Goal: Task Accomplishment & Management: Complete application form

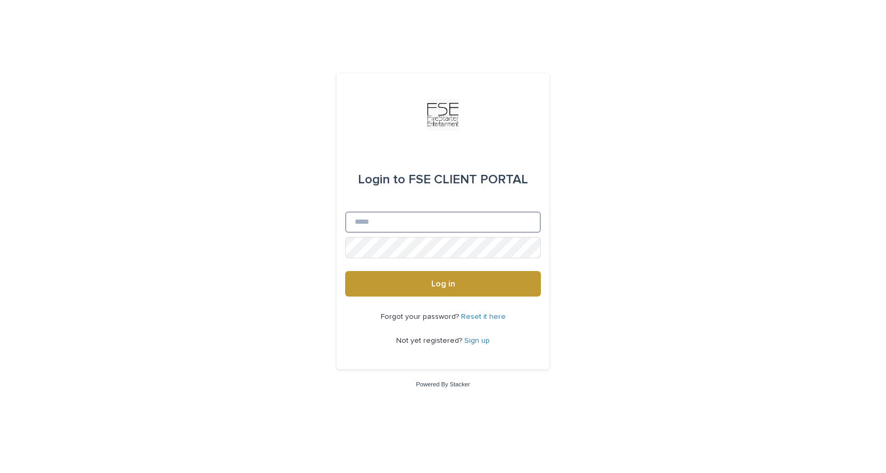
type input "**********"
click at [443, 284] on button "Log in" at bounding box center [443, 284] width 196 height 26
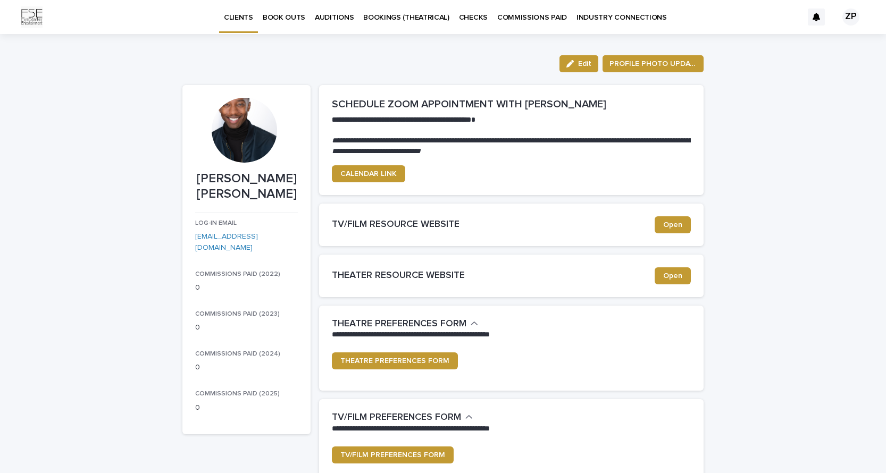
click at [290, 18] on p "BOOK OUTS" at bounding box center [284, 11] width 43 height 22
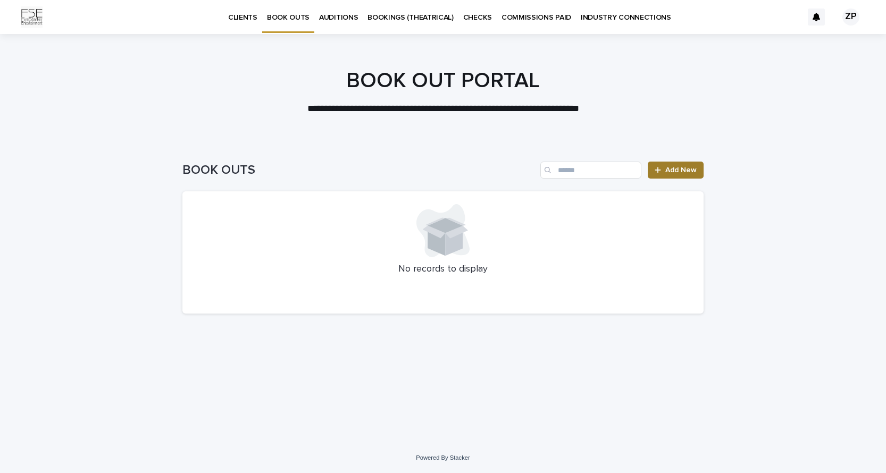
click at [669, 170] on span "Add New" at bounding box center [680, 169] width 31 height 7
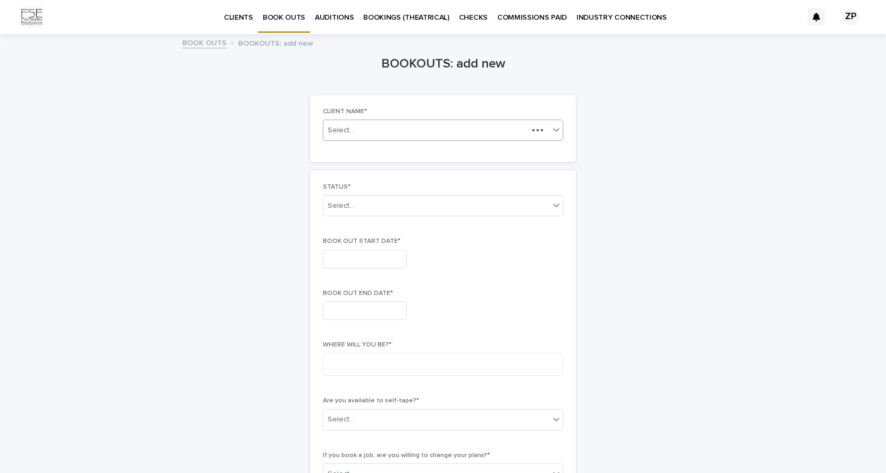
click at [407, 129] on div "Select..." at bounding box center [425, 130] width 205 height 13
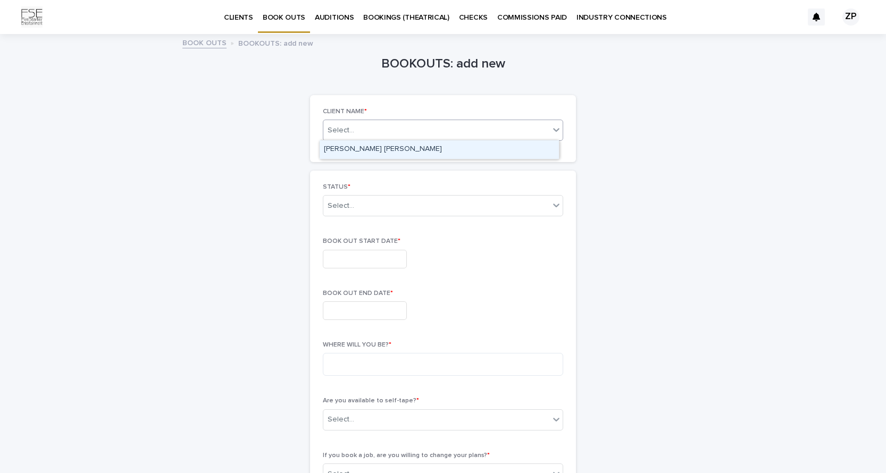
click at [367, 145] on div "[PERSON_NAME] [PERSON_NAME]" at bounding box center [439, 149] width 239 height 19
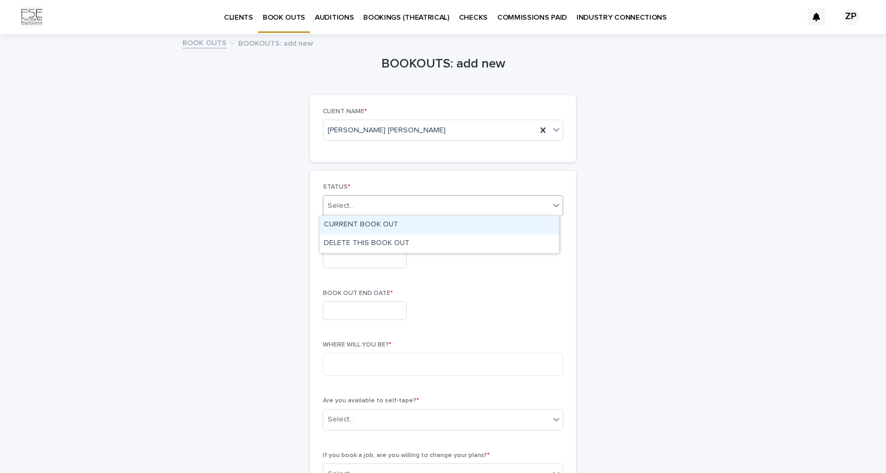
click at [371, 212] on div "Select..." at bounding box center [436, 206] width 226 height 18
click at [380, 223] on div "CURRENT BOOK OUT" at bounding box center [439, 225] width 239 height 19
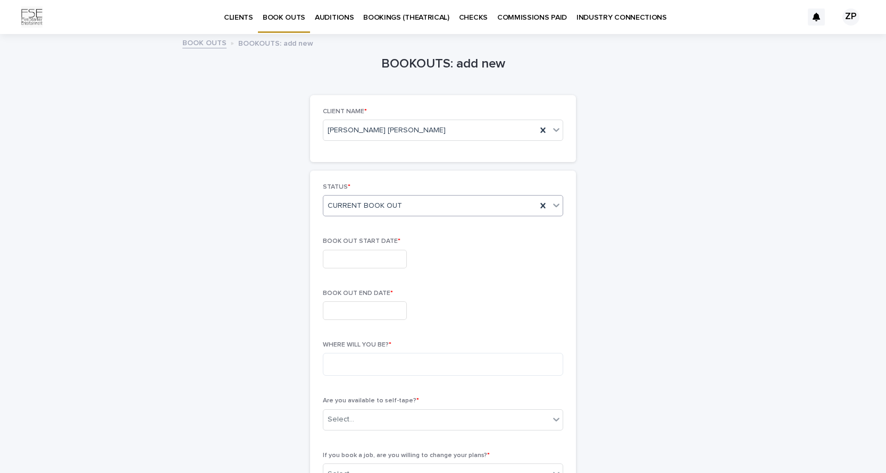
scroll to position [18, 0]
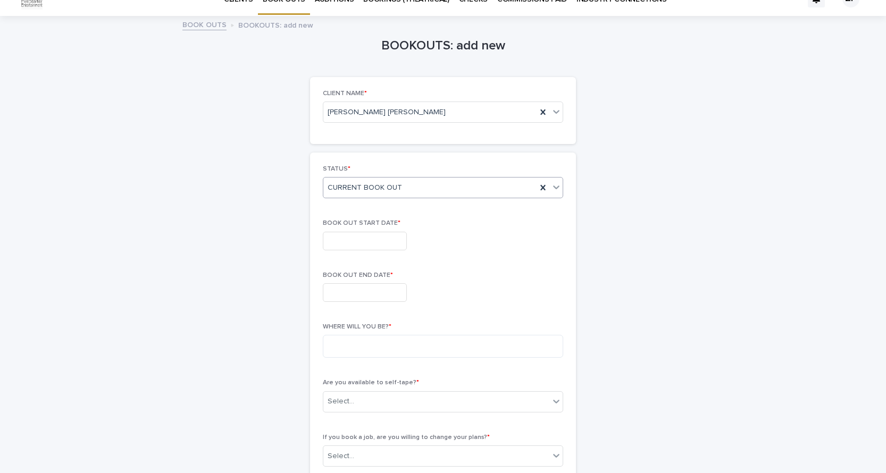
click at [391, 238] on input "text" at bounding box center [365, 241] width 84 height 19
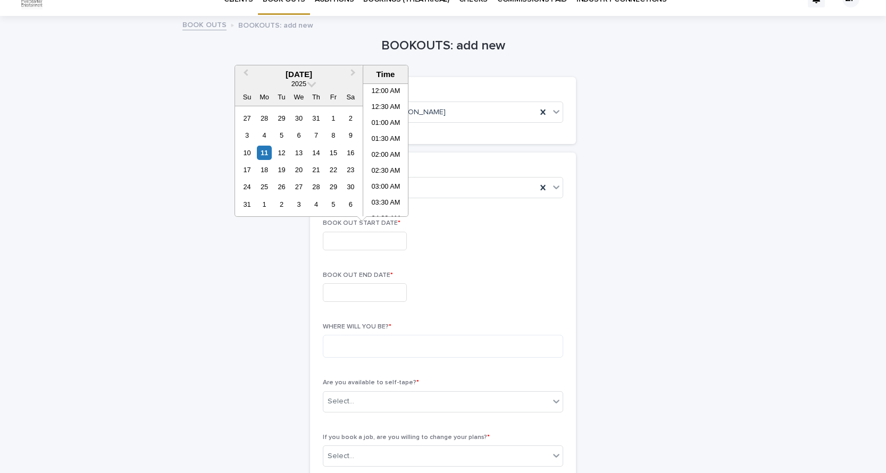
scroll to position [580, 0]
click at [320, 187] on div "28" at bounding box center [316, 187] width 14 height 14
type input "**********"
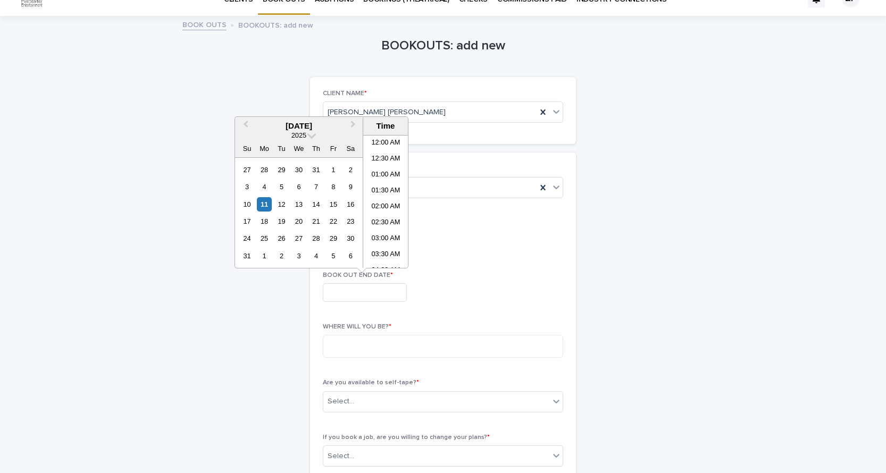
click at [361, 290] on input "text" at bounding box center [365, 292] width 84 height 19
click at [264, 259] on div "1" at bounding box center [264, 256] width 14 height 14
type input "**********"
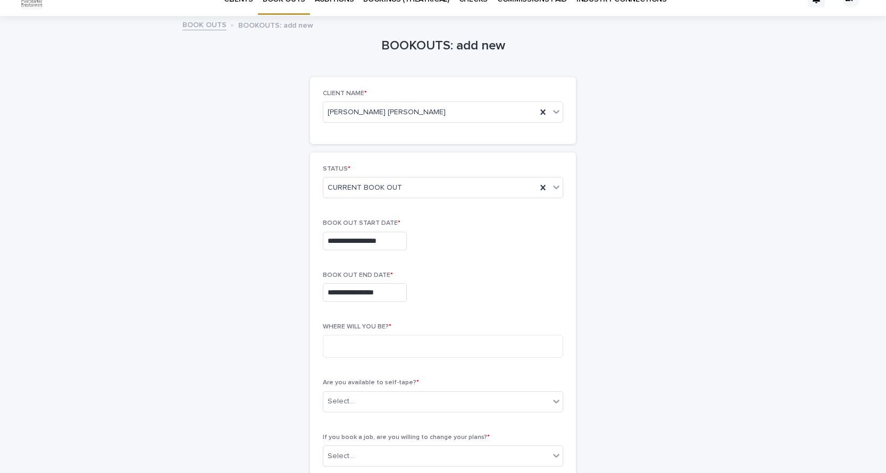
click at [477, 300] on div "**********" at bounding box center [443, 292] width 240 height 19
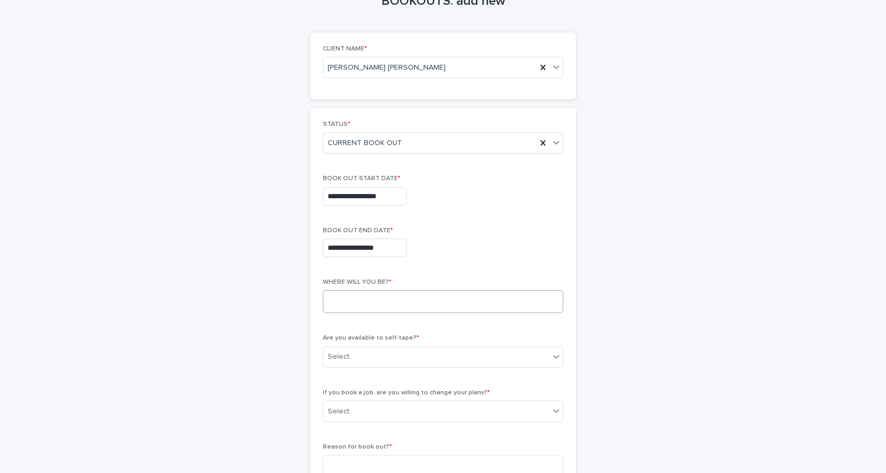
scroll to position [68, 0]
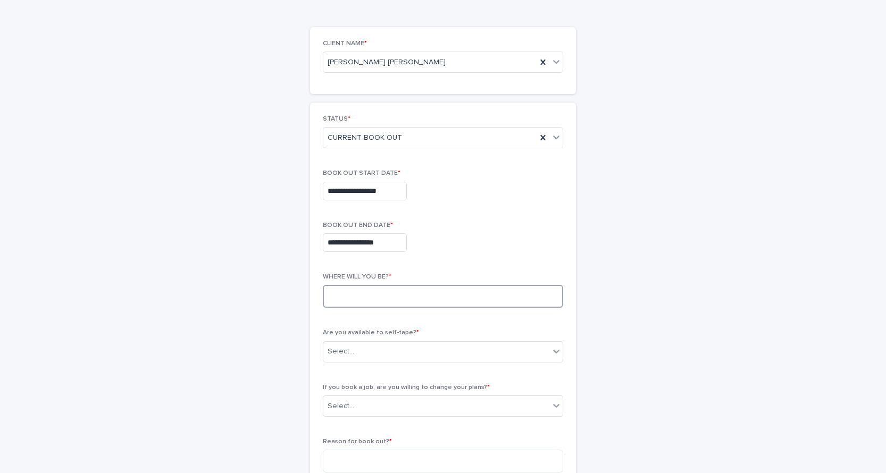
click at [463, 290] on textarea at bounding box center [443, 296] width 240 height 23
type textarea "******"
click at [417, 354] on div "Select..." at bounding box center [436, 352] width 226 height 18
drag, startPoint x: 373, startPoint y: 379, endPoint x: 353, endPoint y: 392, distance: 24.0
click at [353, 392] on div "NO" at bounding box center [439, 389] width 239 height 19
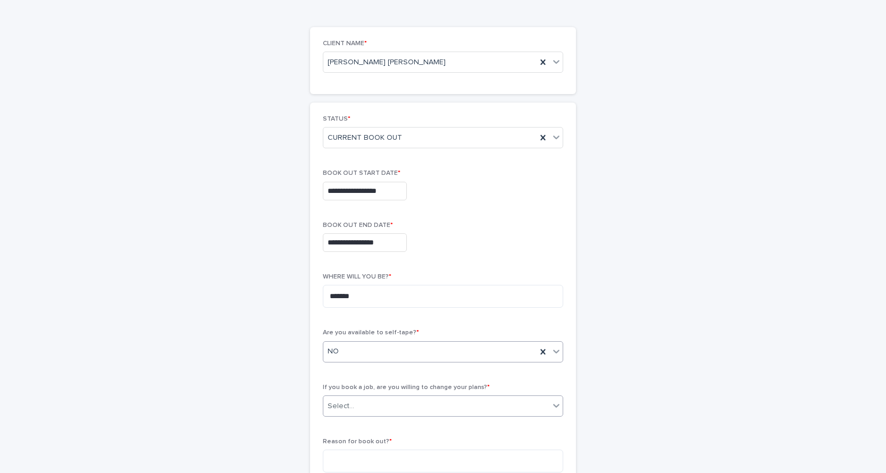
scroll to position [84, 0]
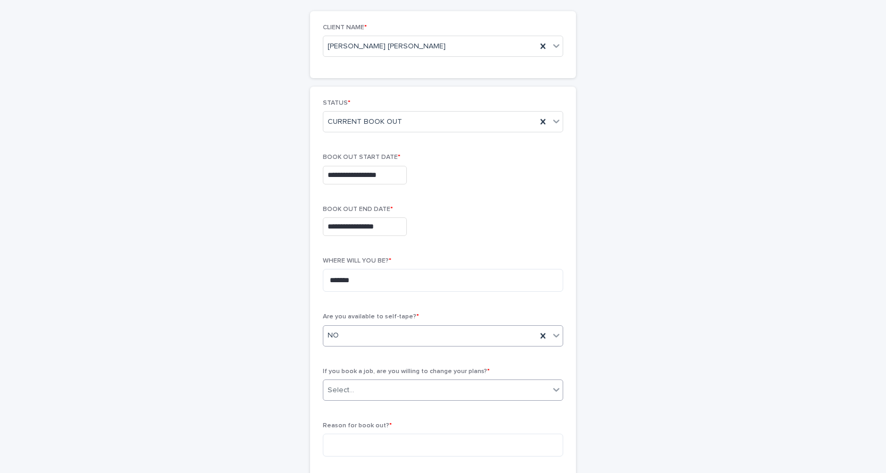
click at [391, 385] on div "Select..." at bounding box center [436, 391] width 226 height 18
click at [331, 424] on div "NO" at bounding box center [439, 427] width 239 height 19
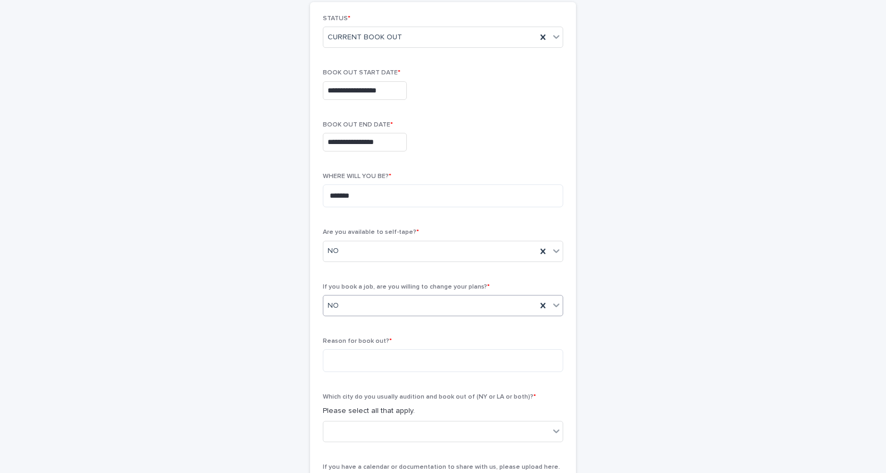
scroll to position [246, 0]
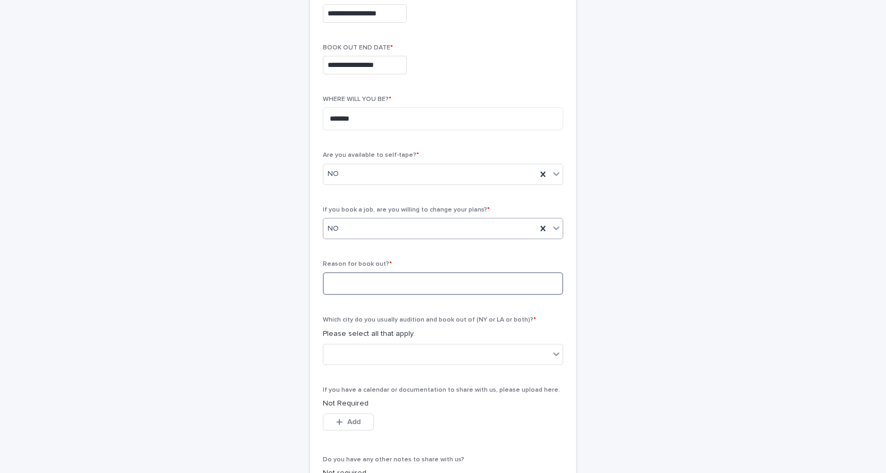
click at [404, 283] on textarea at bounding box center [443, 283] width 240 height 23
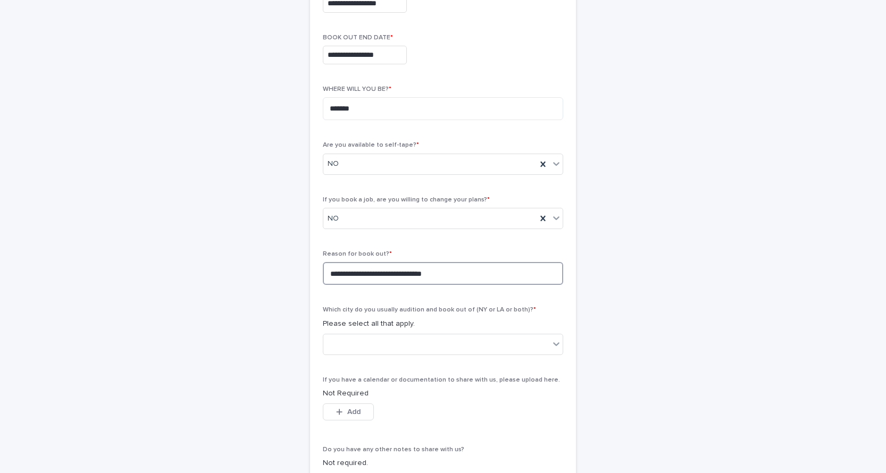
scroll to position [352, 0]
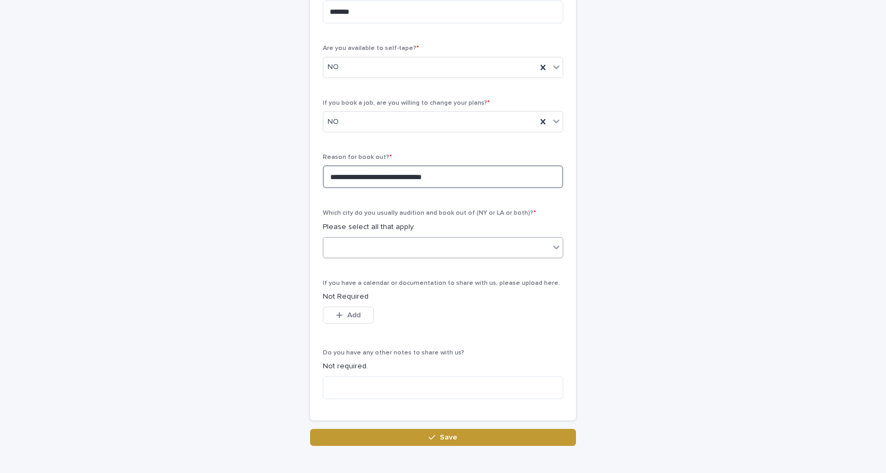
type textarea "**********"
click at [510, 247] on div at bounding box center [436, 248] width 226 height 18
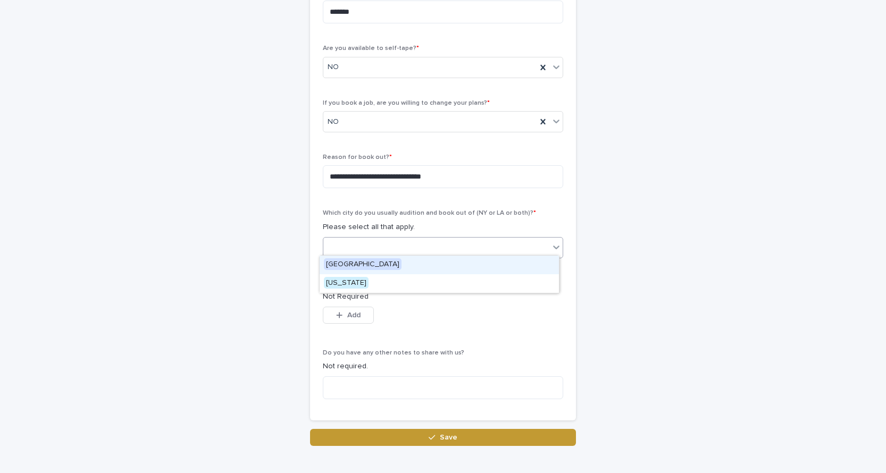
click at [345, 263] on span "[GEOGRAPHIC_DATA]" at bounding box center [363, 264] width 78 height 12
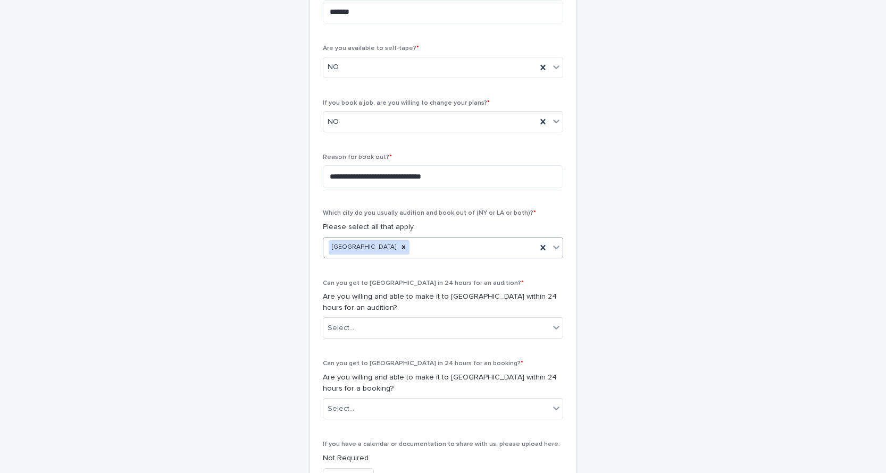
scroll to position [420, 0]
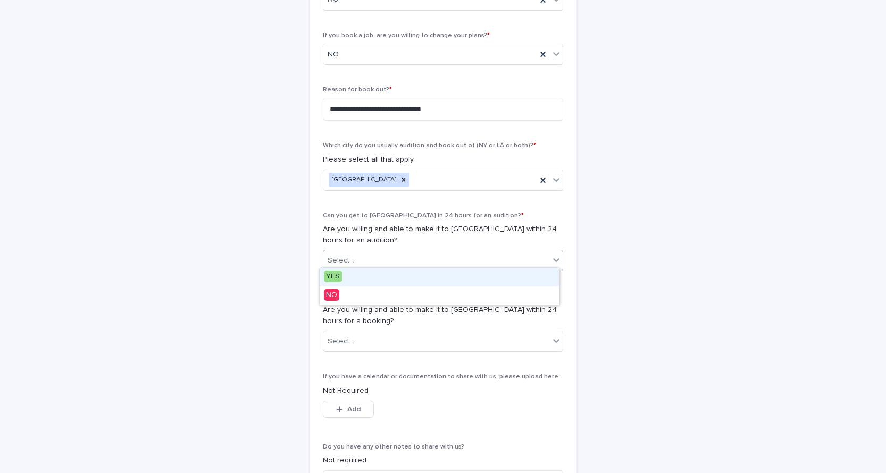
click at [392, 256] on div "Select..." at bounding box center [436, 261] width 226 height 18
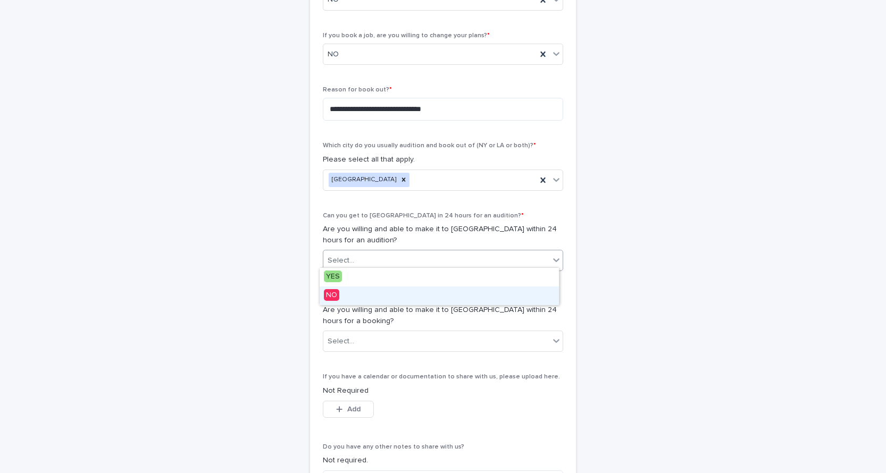
click at [340, 293] on div "NO" at bounding box center [439, 296] width 239 height 19
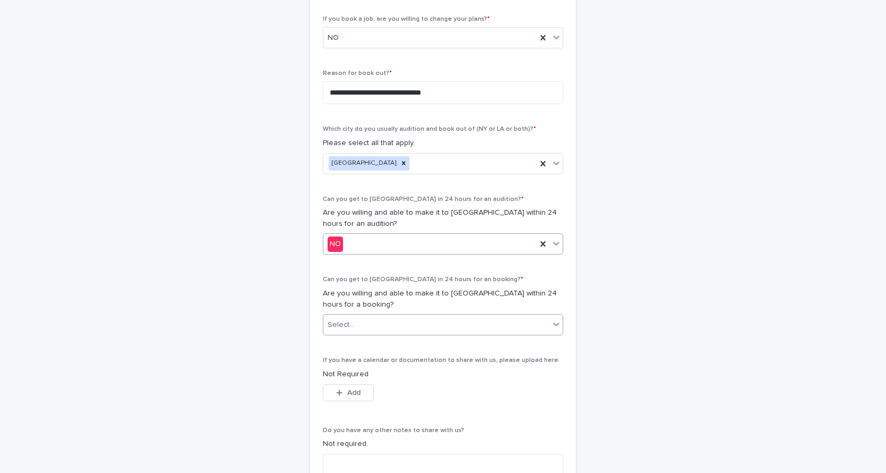
scroll to position [459, 0]
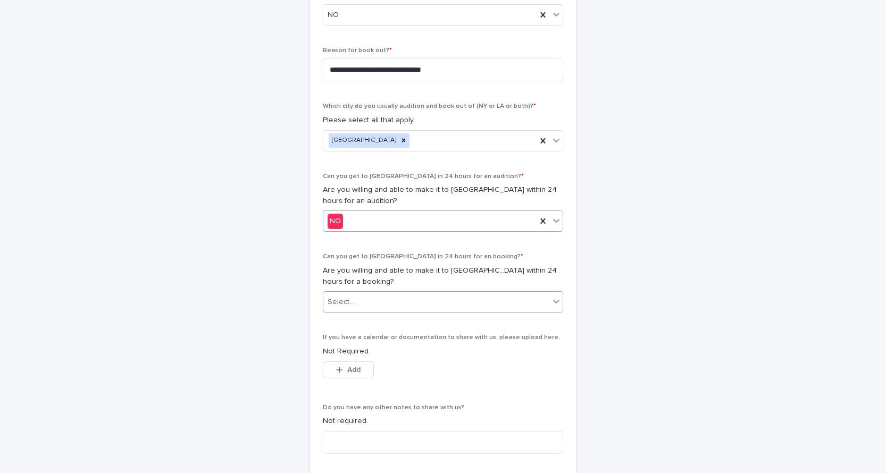
click at [402, 301] on div "Select..." at bounding box center [436, 302] width 226 height 18
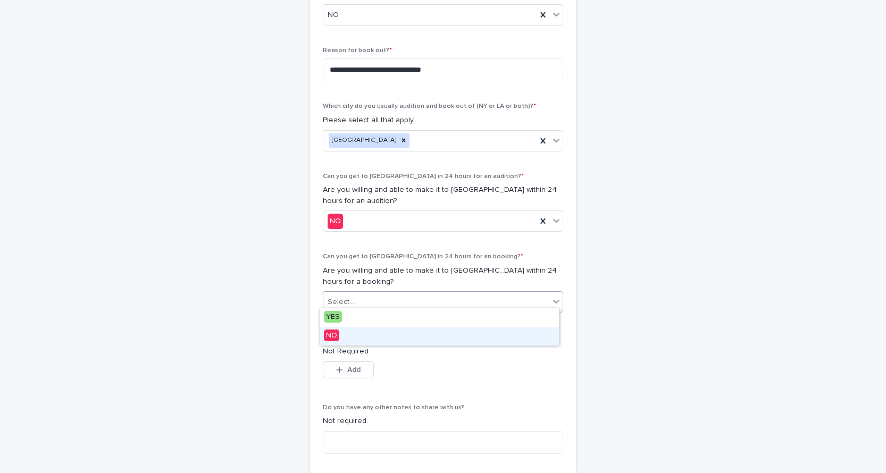
click at [355, 336] on div "NO" at bounding box center [439, 336] width 239 height 19
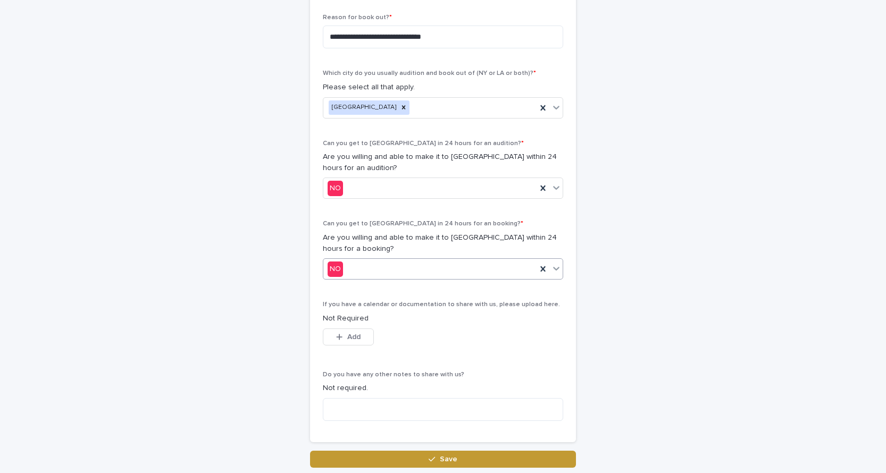
scroll to position [564, 0]
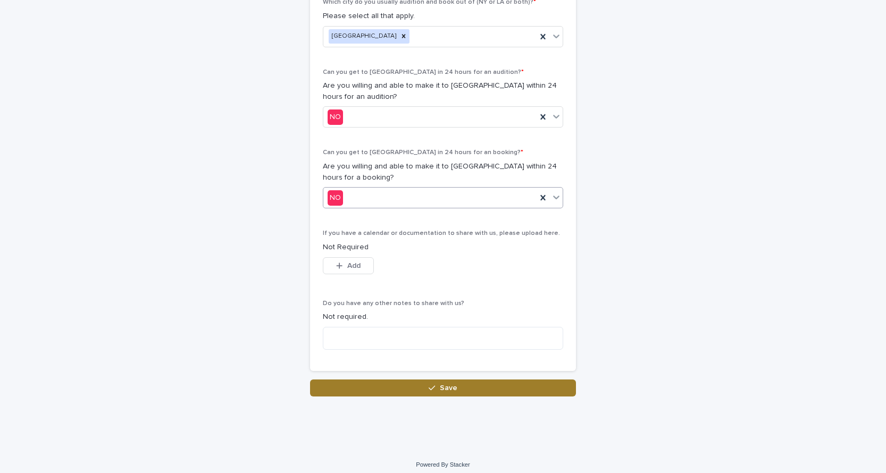
click at [443, 384] on span "Save" at bounding box center [449, 387] width 18 height 7
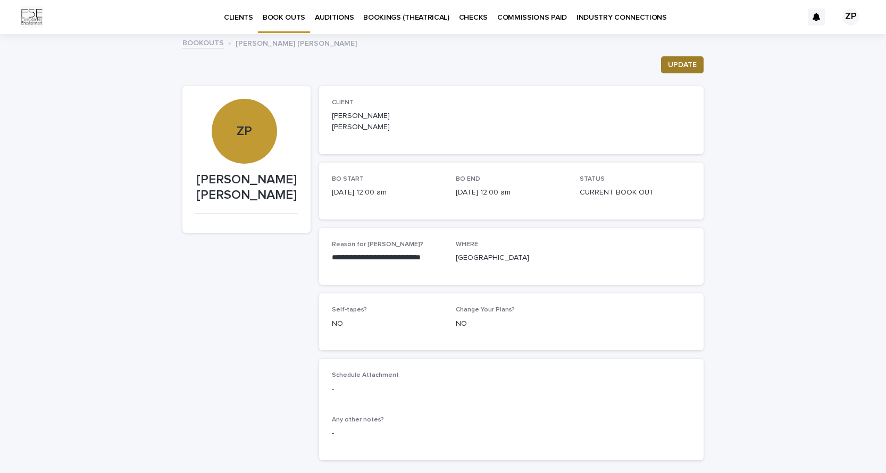
click at [678, 60] on span "UPDATE" at bounding box center [682, 65] width 29 height 11
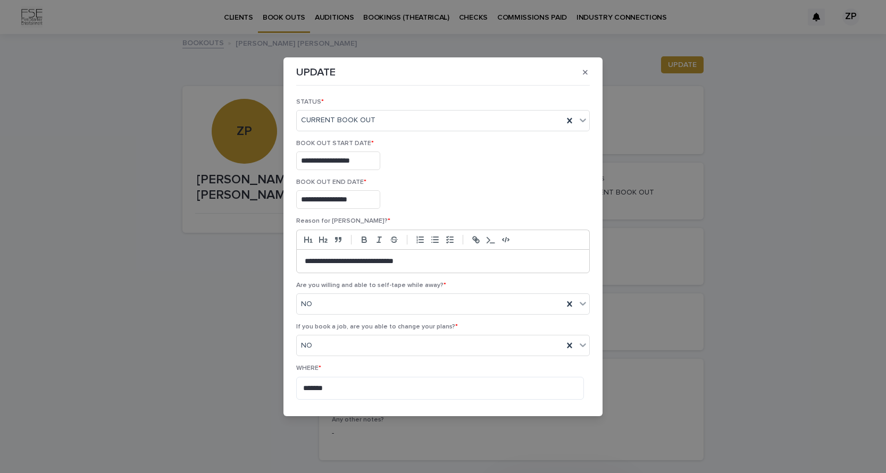
click at [746, 109] on div "**********" at bounding box center [443, 236] width 886 height 473
click at [584, 72] on icon "button" at bounding box center [585, 72] width 5 height 5
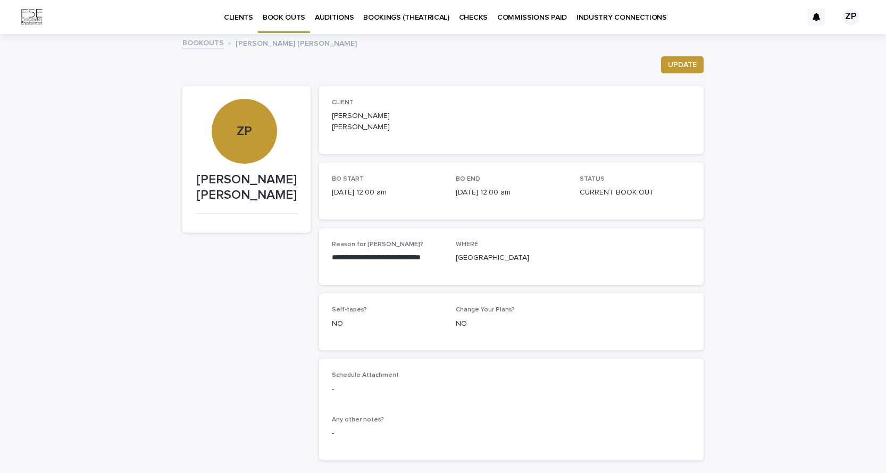
click at [240, 16] on p "CLIENTS" at bounding box center [238, 11] width 29 height 22
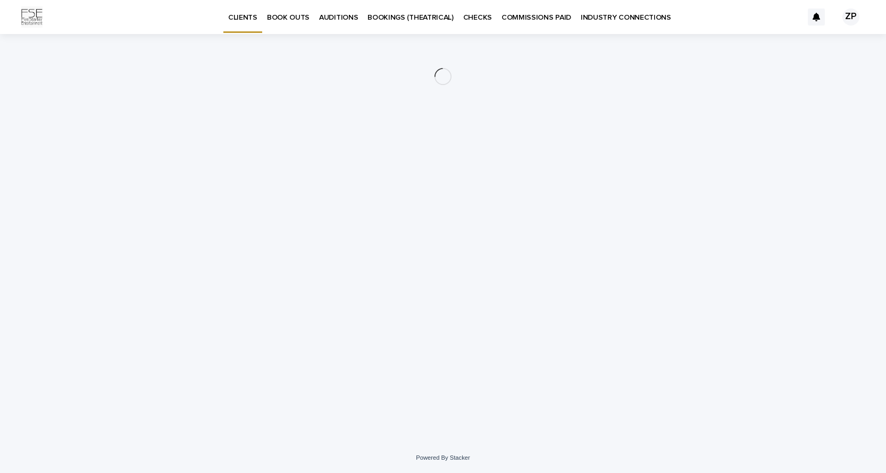
click at [286, 18] on p "BOOK OUTS" at bounding box center [288, 11] width 43 height 22
